Goal: Task Accomplishment & Management: Manage account settings

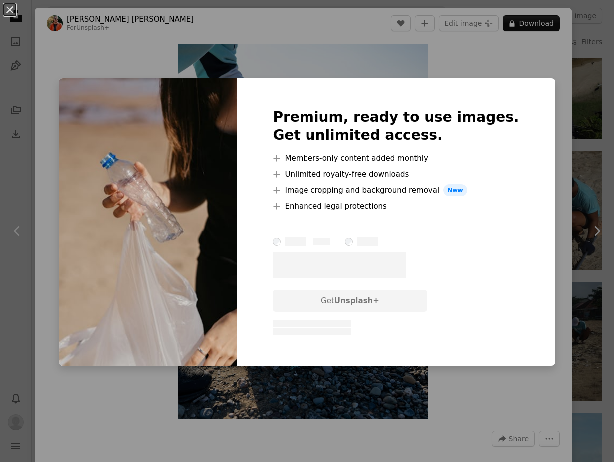
scroll to position [1828, 0]
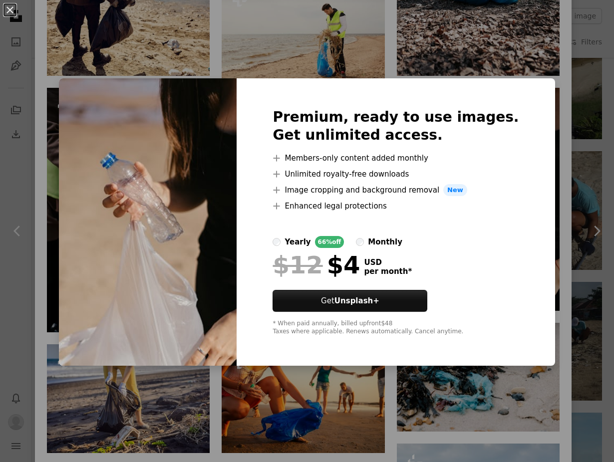
click at [544, 175] on div "An X shape Premium, ready to use images. Get unlimited access. A plus sign Memb…" at bounding box center [307, 231] width 614 height 462
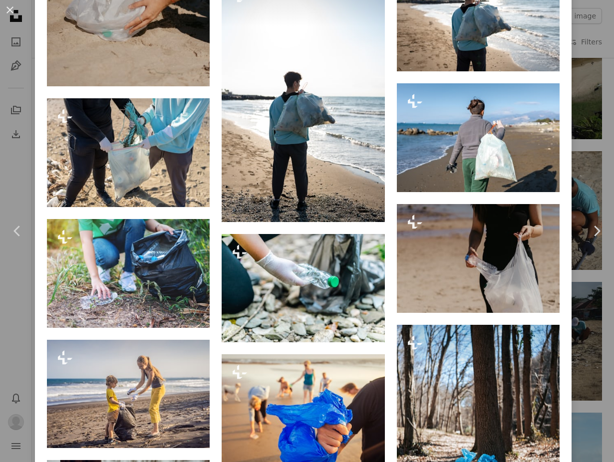
scroll to position [1487, 0]
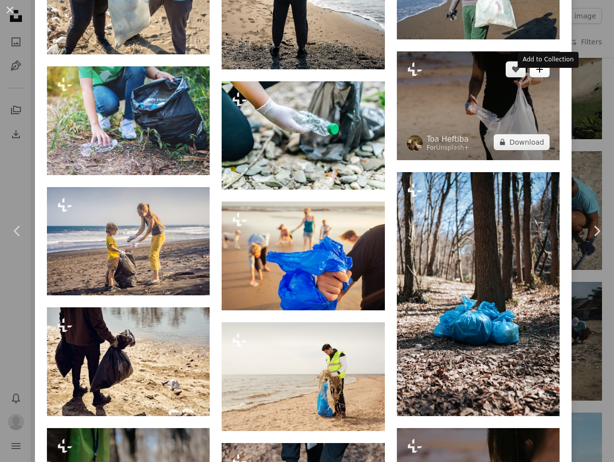
click at [544, 73] on icon "A plus sign" at bounding box center [540, 69] width 8 height 8
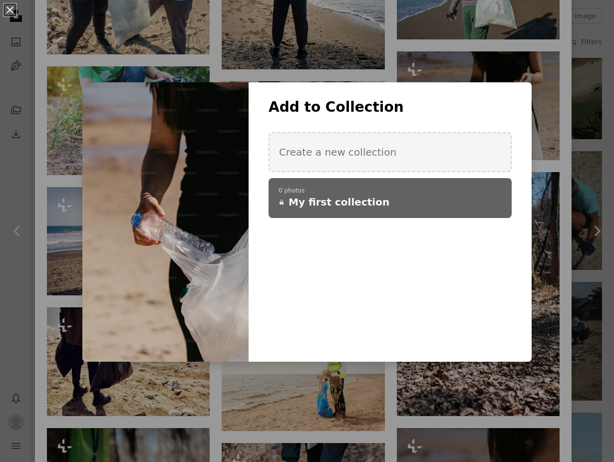
click at [328, 204] on span "My first collection" at bounding box center [338, 202] width 101 height 14
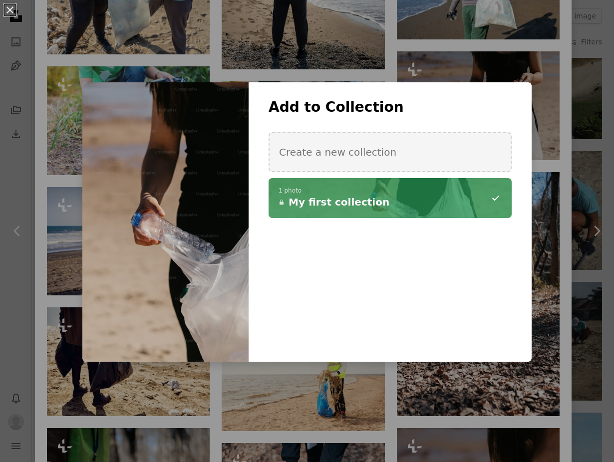
click at [594, 289] on div "An X shape Add to Collection Create a new collection A checkmark A minus sign 1…" at bounding box center [307, 231] width 614 height 462
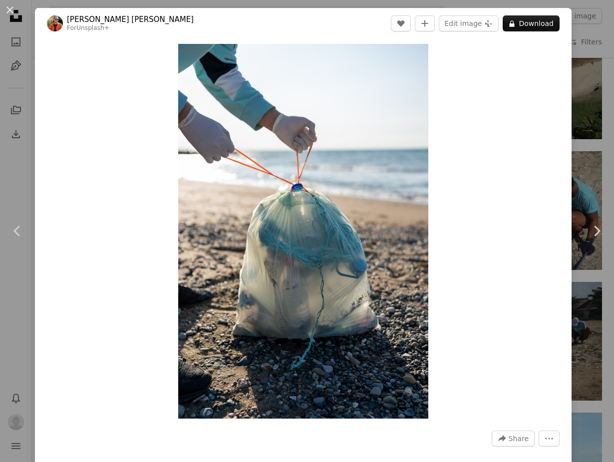
click at [589, 170] on div "An X shape Chevron left Chevron right [PERSON_NAME] [PERSON_NAME] For Unsplash+…" at bounding box center [307, 231] width 614 height 462
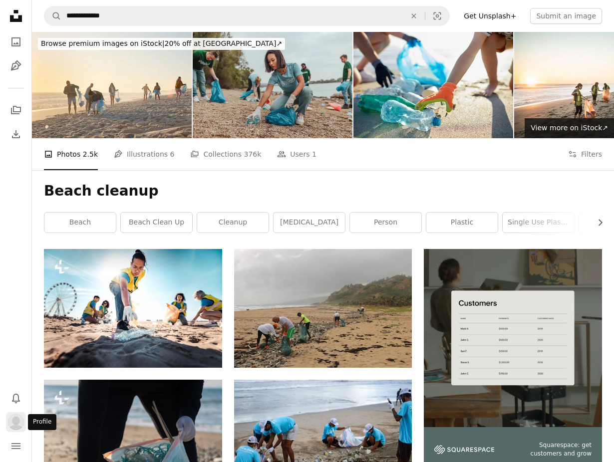
click at [14, 419] on img "Profile" at bounding box center [16, 422] width 16 height 16
click at [499, 15] on link "Get Unsplash+" at bounding box center [490, 16] width 64 height 16
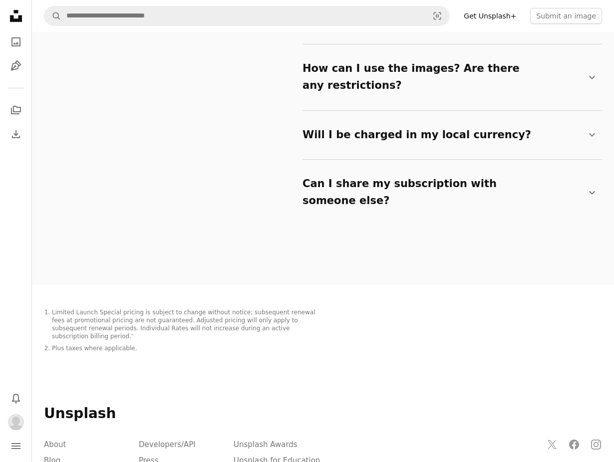
scroll to position [1848, 0]
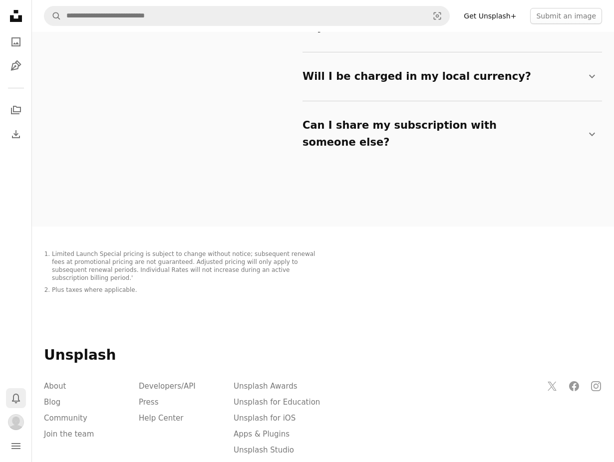
click at [15, 400] on icon "Bell" at bounding box center [16, 398] width 12 height 12
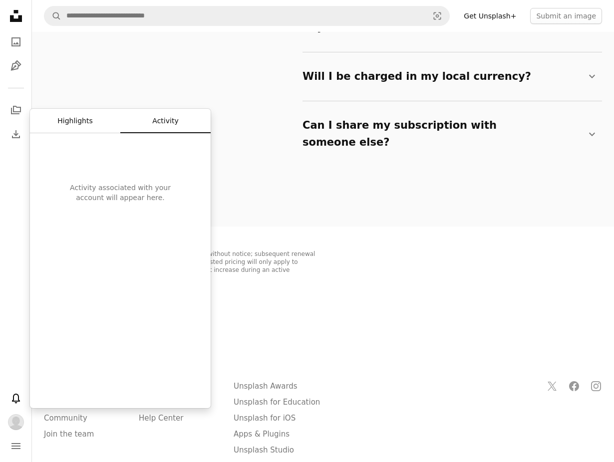
click at [73, 115] on button "Highlights" at bounding box center [75, 121] width 90 height 24
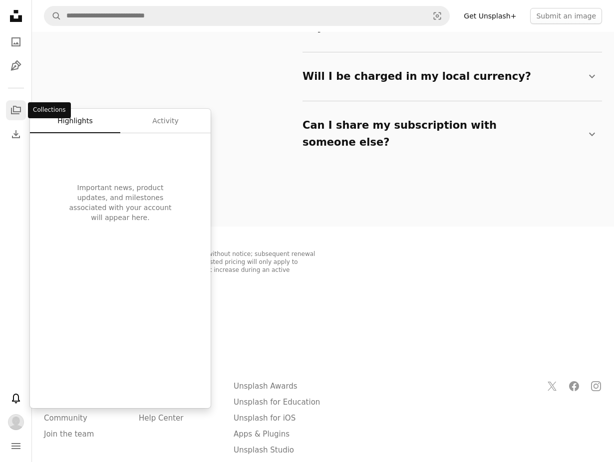
click at [13, 108] on icon "Collections" at bounding box center [16, 110] width 10 height 8
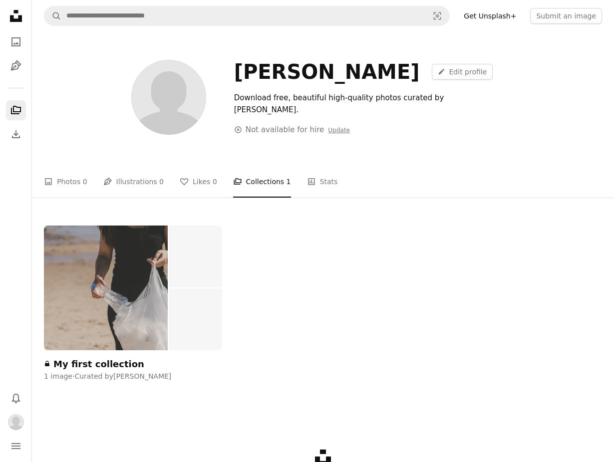
click at [110, 310] on img at bounding box center [106, 288] width 124 height 125
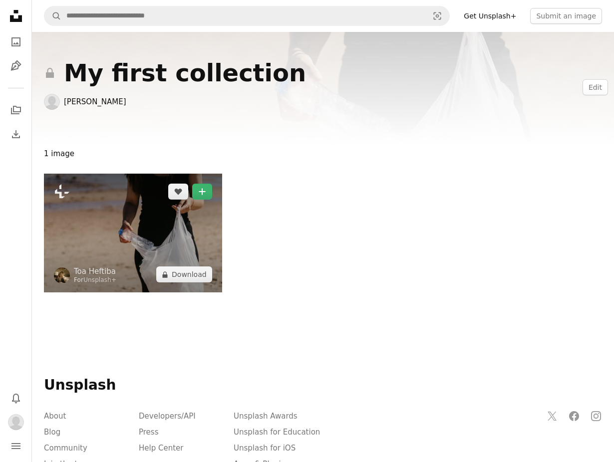
click at [143, 231] on img at bounding box center [133, 233] width 178 height 119
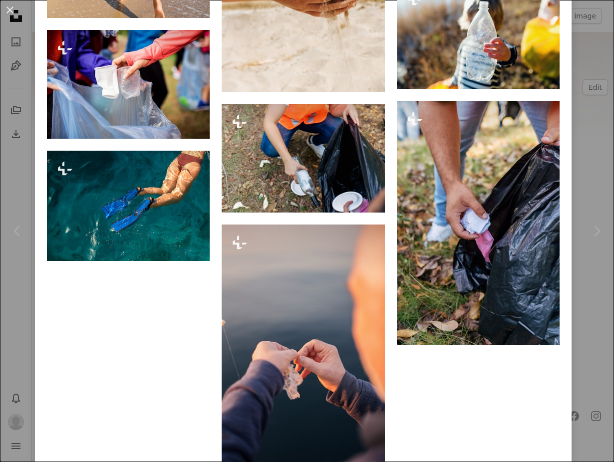
scroll to position [2564, 0]
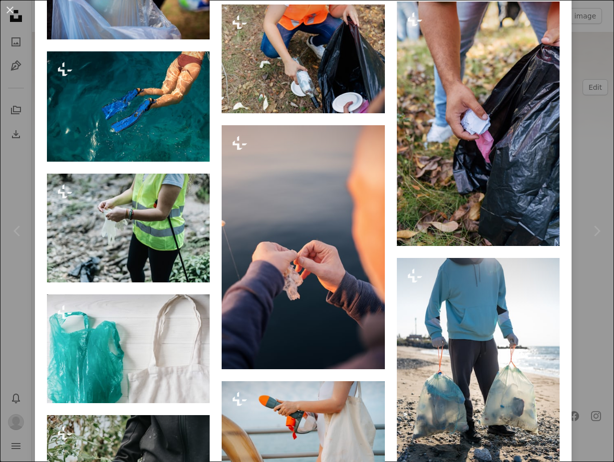
click at [11, 329] on div "An X shape Chevron left Chevron right Toa Heftiba For Unsplash+ A heart A plus …" at bounding box center [307, 231] width 614 height 462
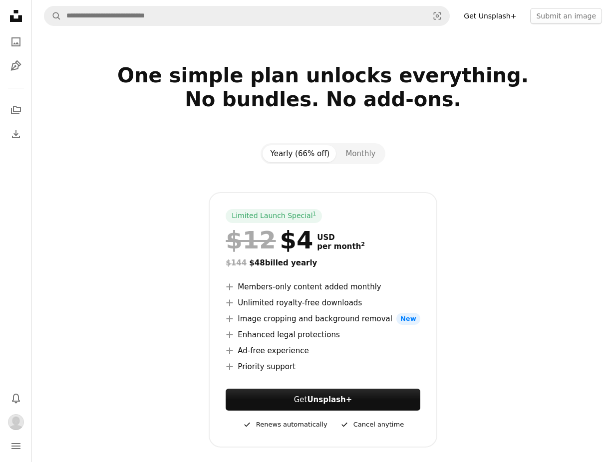
scroll to position [1848, 0]
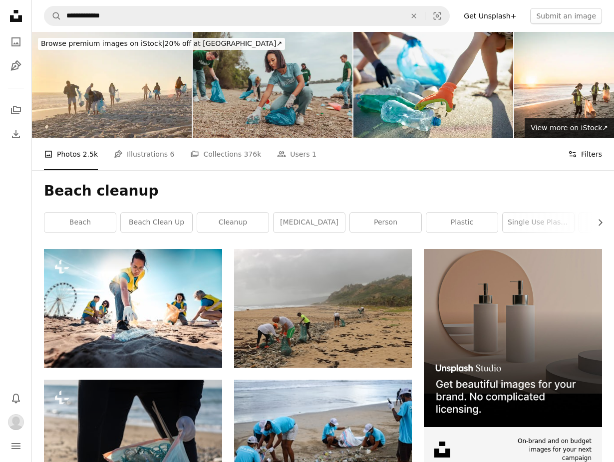
click at [579, 153] on button "Filters Filters" at bounding box center [585, 154] width 34 height 32
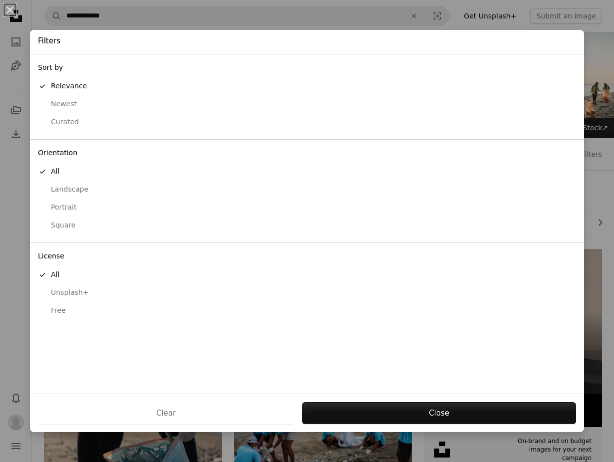
click at [54, 314] on div "Free" at bounding box center [307, 311] width 538 height 10
click at [394, 397] on div "Clear Apply" at bounding box center [307, 413] width 554 height 38
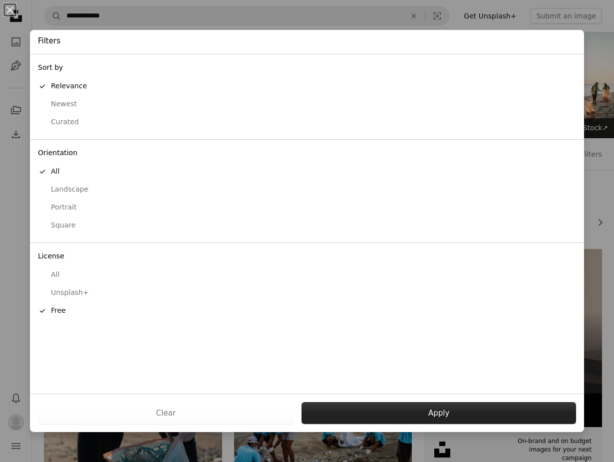
click at [394, 410] on button "Apply" at bounding box center [438, 413] width 275 height 22
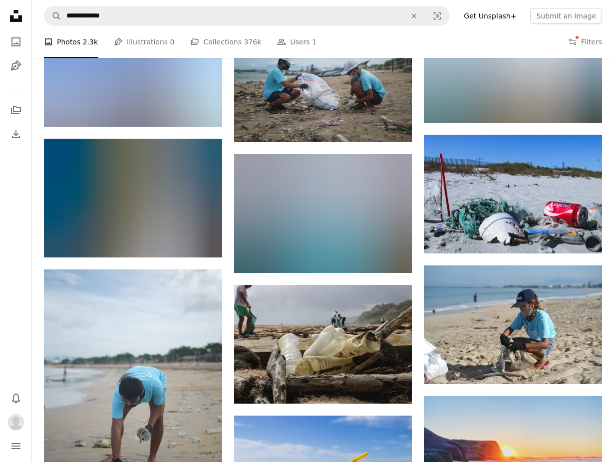
scroll to position [592, 0]
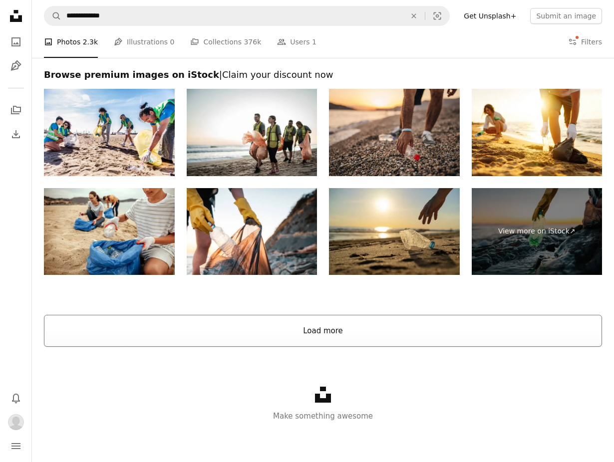
click at [93, 327] on button "Load more" at bounding box center [323, 331] width 558 height 32
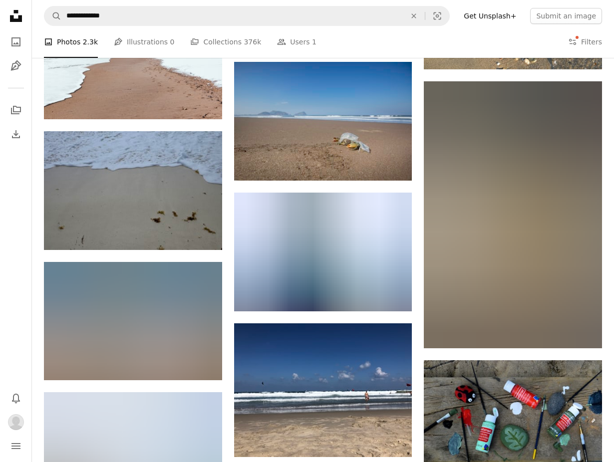
scroll to position [7336, 0]
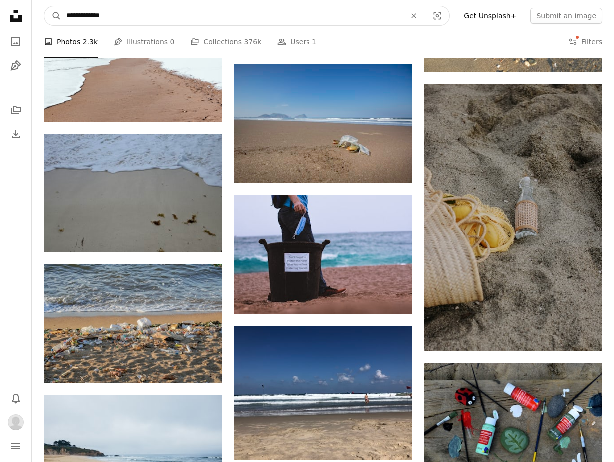
click at [77, 17] on input "**********" at bounding box center [231, 15] width 341 height 19
